Goal: Task Accomplishment & Management: Manage account settings

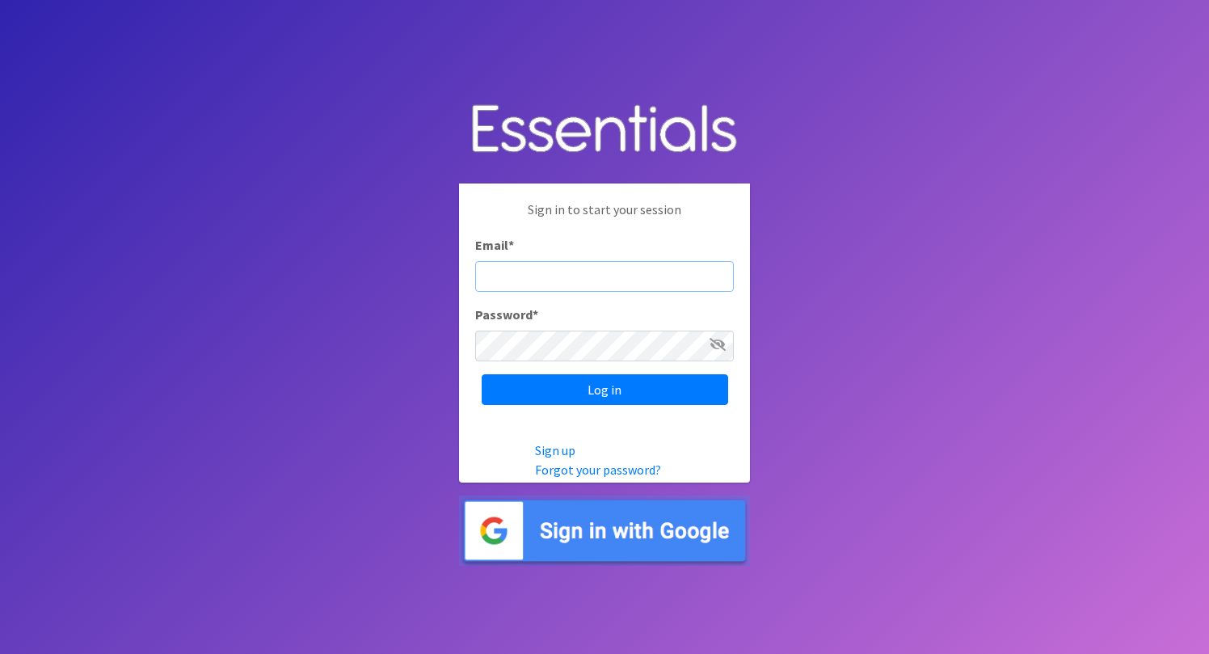
type input "elsiephipps@gmail.com"
click at [604, 389] on input "Log in" at bounding box center [604, 389] width 246 height 31
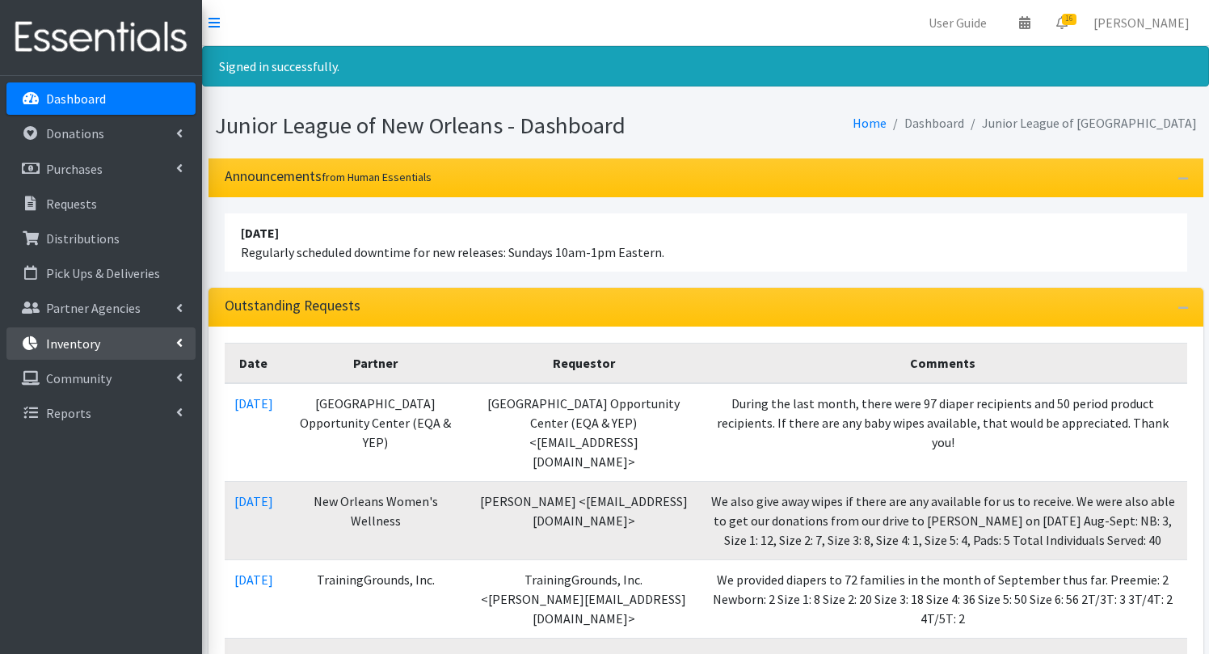
click at [98, 334] on link "Inventory" at bounding box center [100, 343] width 189 height 32
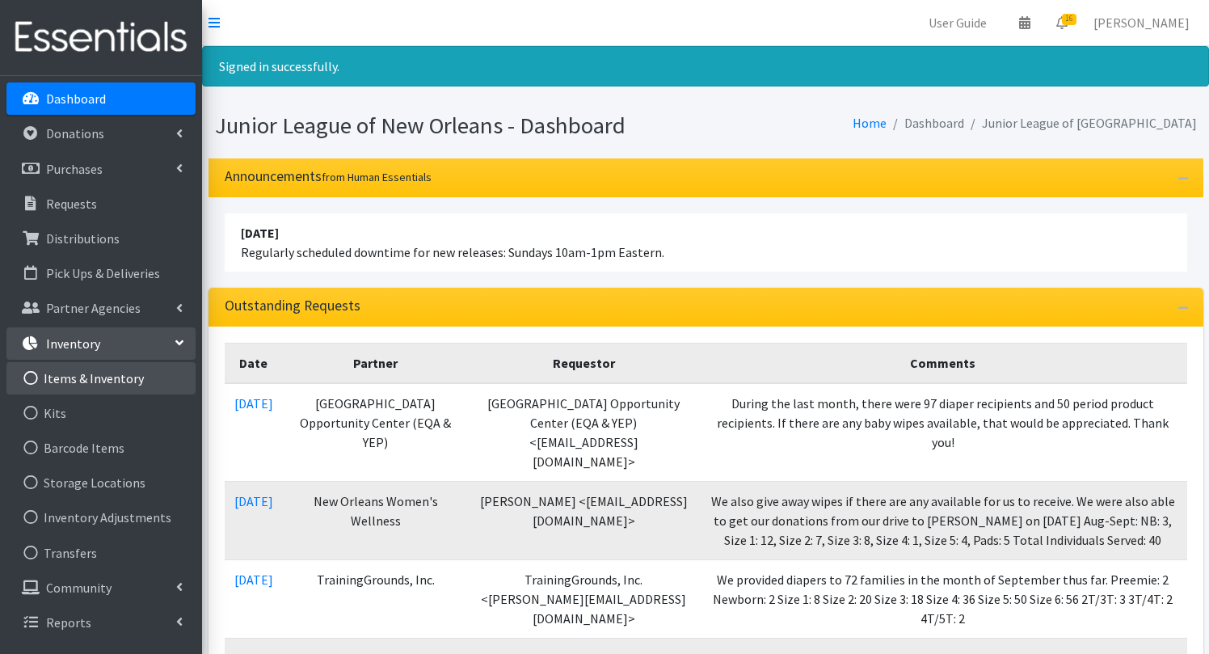
click at [93, 388] on link "Items & Inventory" at bounding box center [100, 378] width 189 height 32
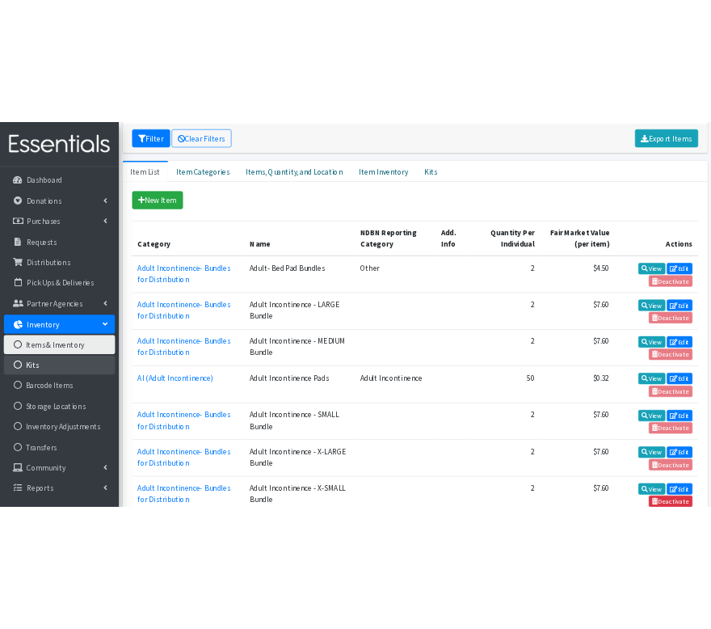
scroll to position [293, 0]
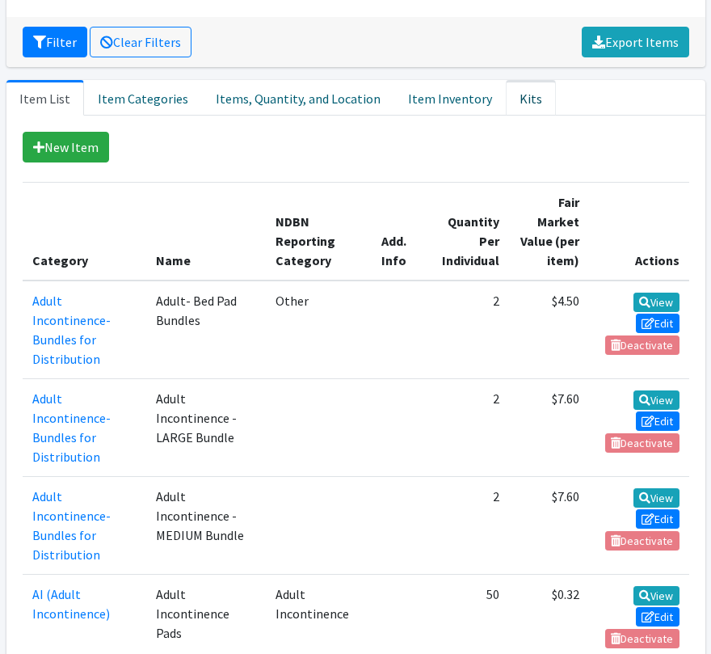
click at [509, 99] on link "Kits" at bounding box center [531, 98] width 50 height 36
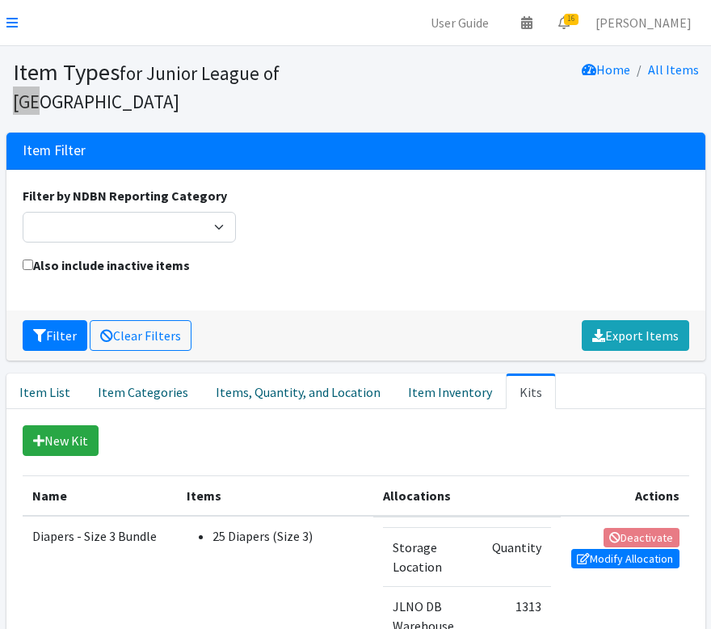
scroll to position [1458, 0]
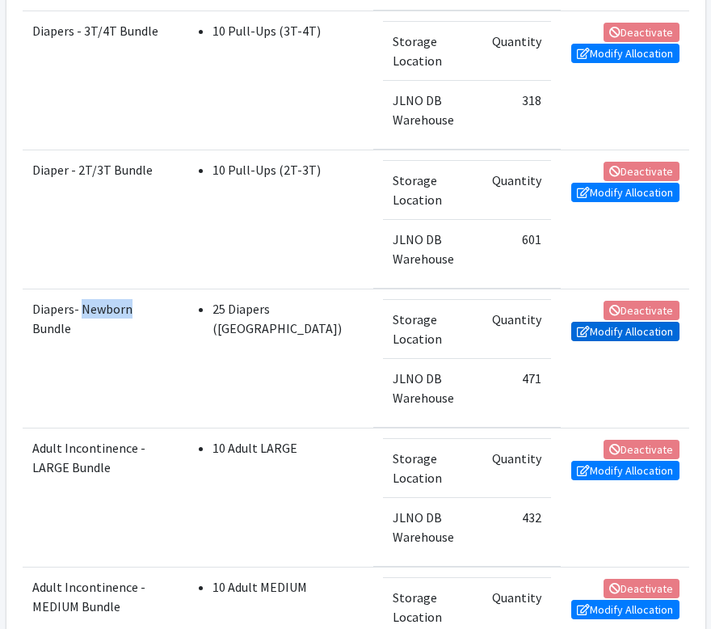
click at [594, 341] on link "Modify Allocation" at bounding box center [625, 331] width 108 height 19
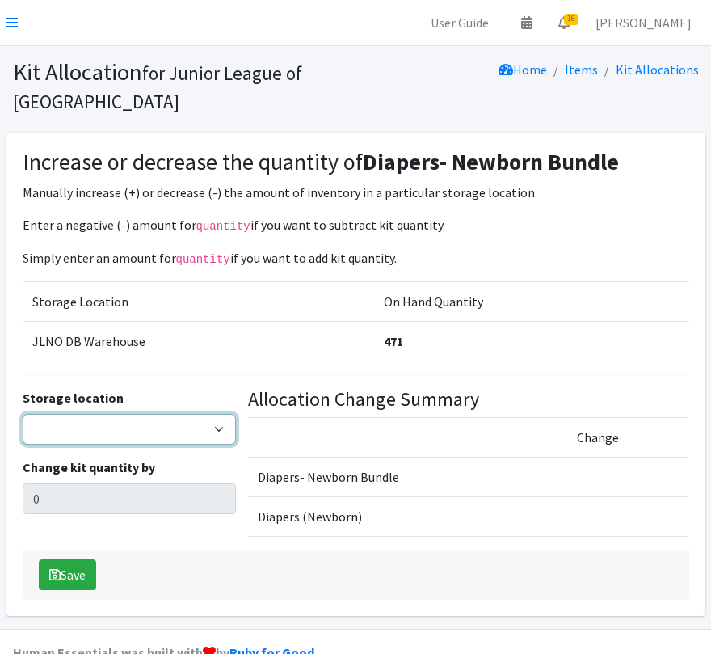
select select "24"
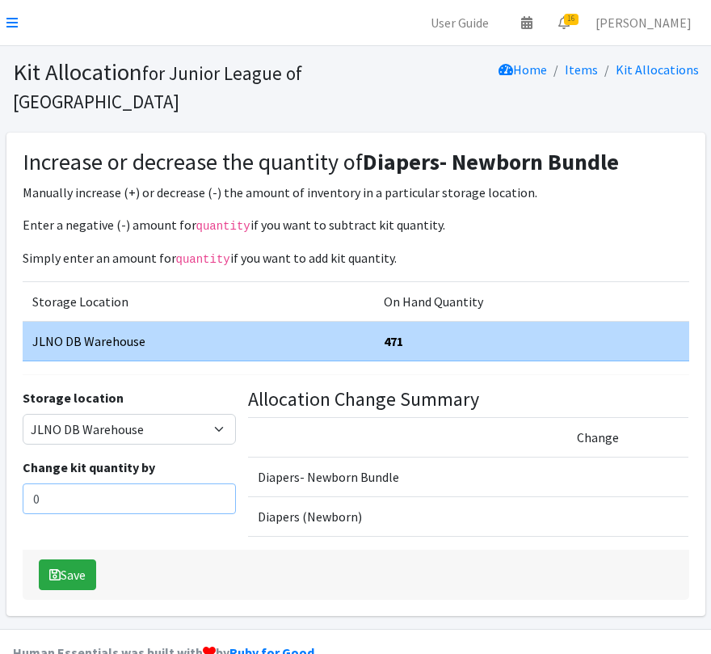
click at [173, 494] on input "0" at bounding box center [130, 498] width 214 height 31
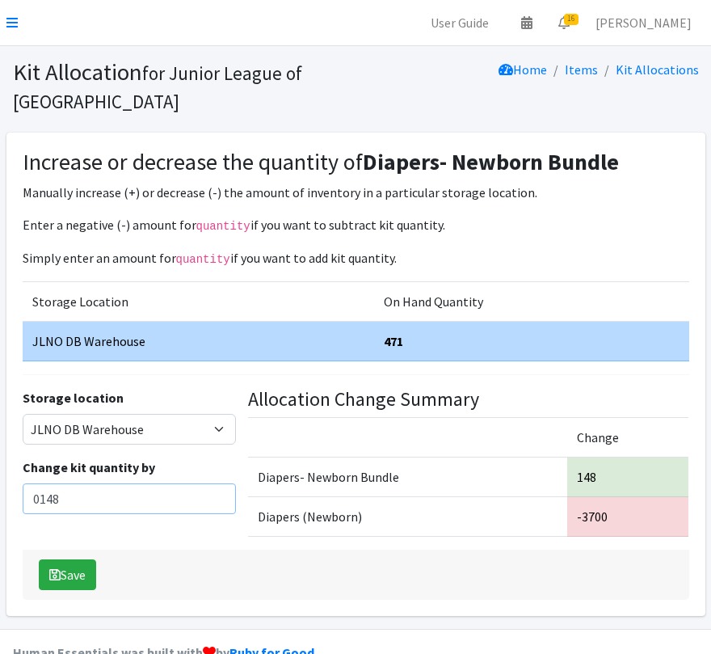
click at [37, 496] on input "0148" at bounding box center [130, 498] width 214 height 31
type input "148"
click at [68, 559] on button "Save" at bounding box center [67, 574] width 57 height 31
